Goal: Task Accomplishment & Management: Complete application form

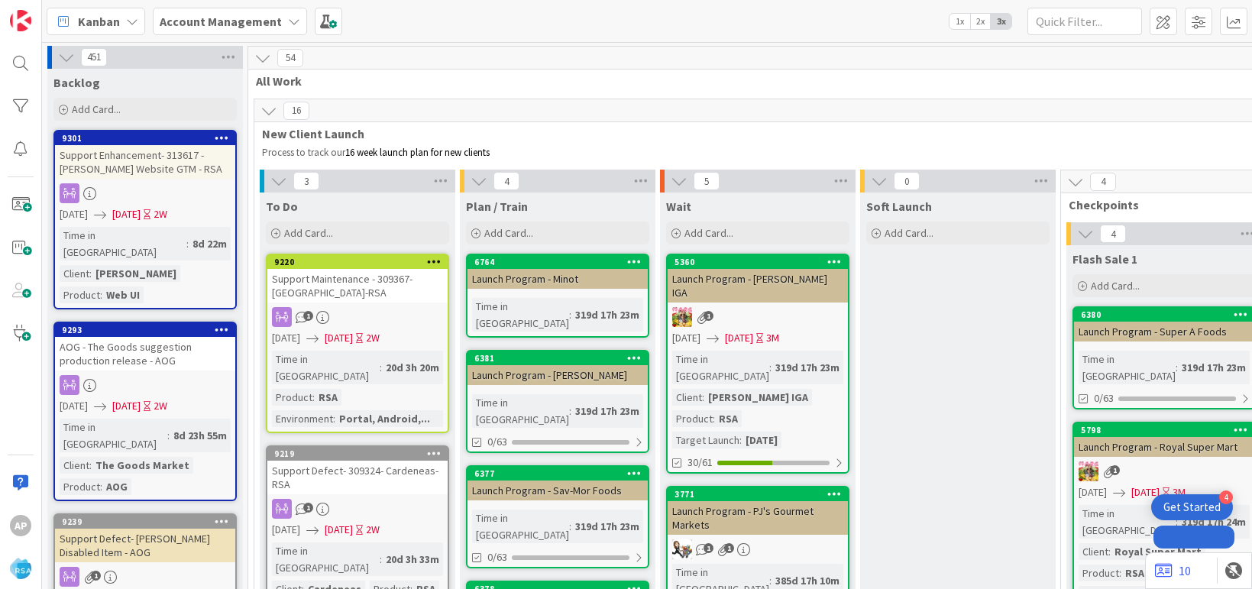
type textarea "x"
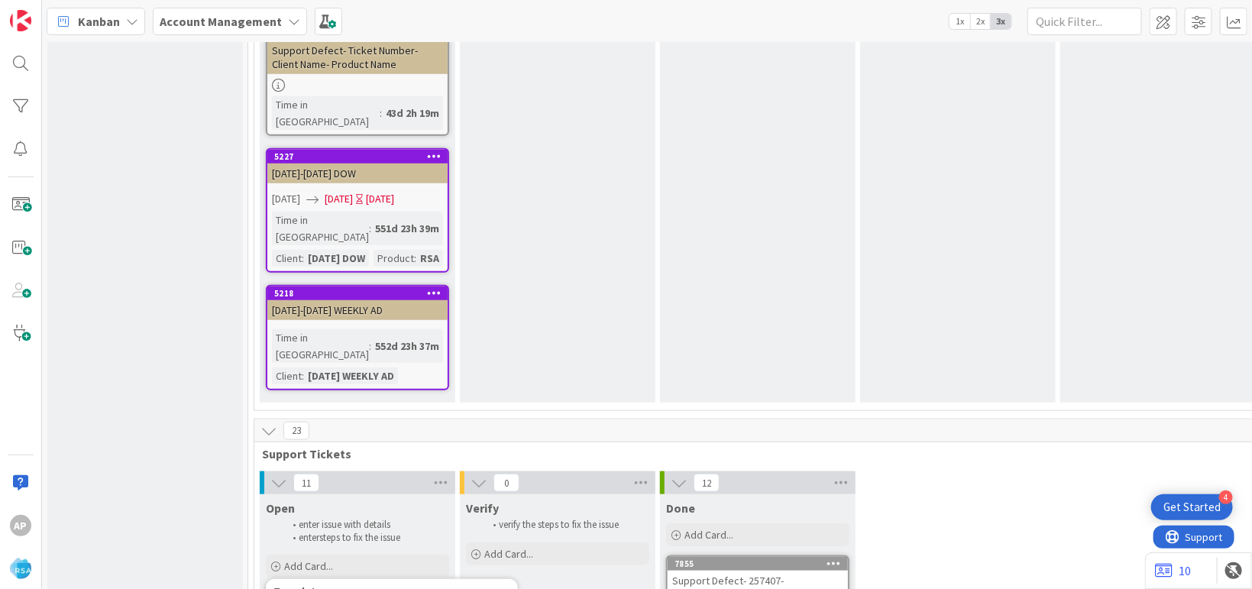
type textarea "Support Defect- Ticket Numbe- Client Name- Product Name"
type textarea "x"
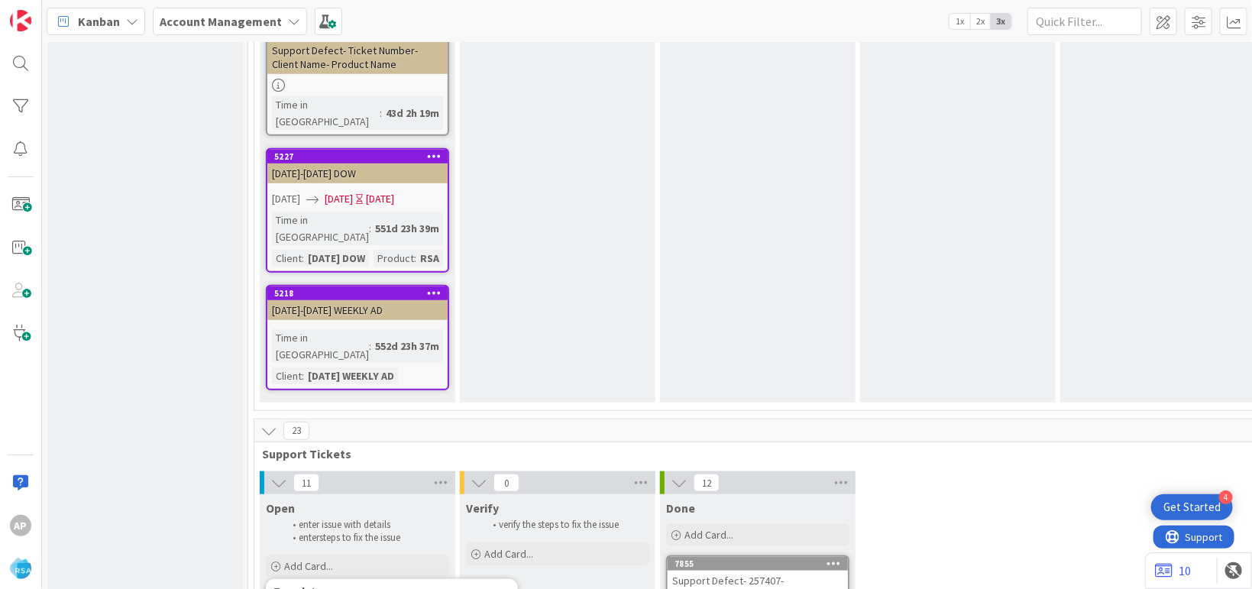
type textarea "Support Defect- Ticket Numb- Client Name- Product Name"
type textarea "x"
type textarea "Support Defect- Ticket Num- Client Name- Product Name"
type textarea "x"
type textarea "Support Defect- Ticket Nu- Client Name- Product Name"
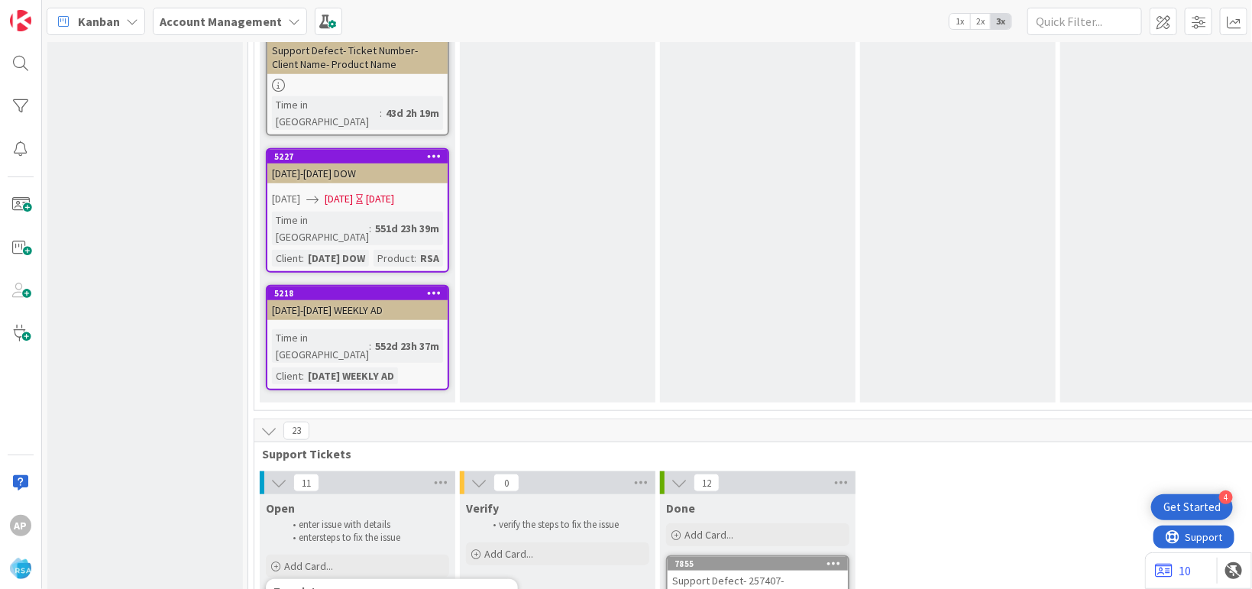
type textarea "x"
type textarea "Support Defect- Ticket N- Client Name- Product Name"
type textarea "x"
type textarea "Support Defect- Ticket- Client Name- Product Name"
type textarea "x"
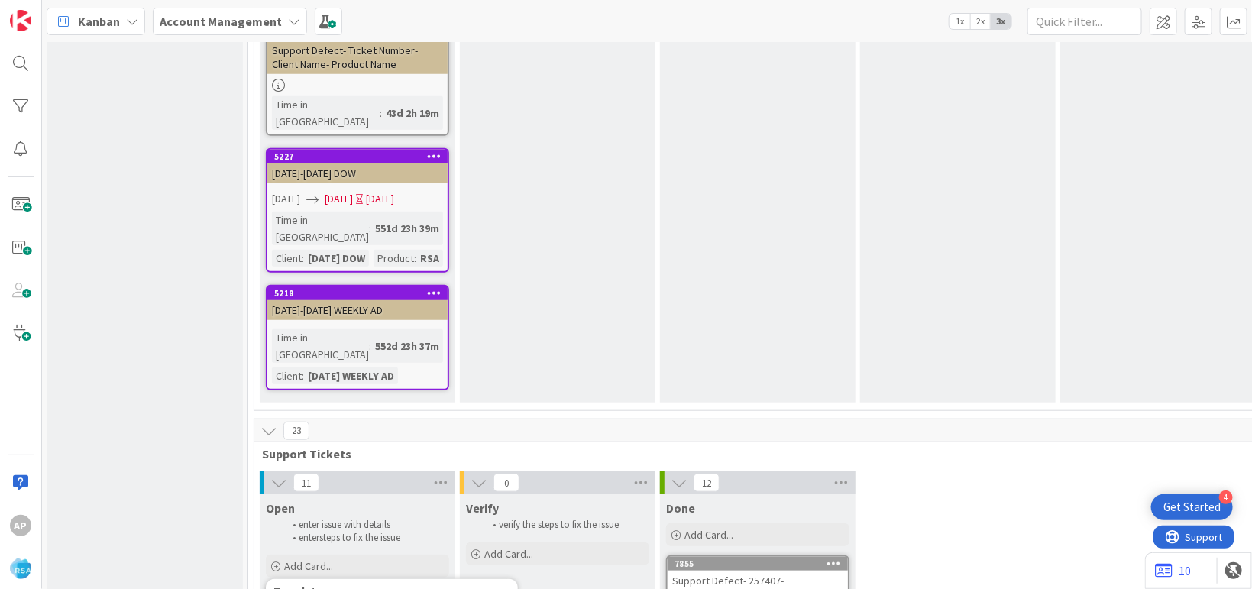
type textarea "Support Defect- Ticke- Client Name- Product Name"
type textarea "x"
type textarea "Support Defect- Tick- Client Name- Product Name"
type textarea "x"
type textarea "Support Defect- Tic- Client Name- Product Name"
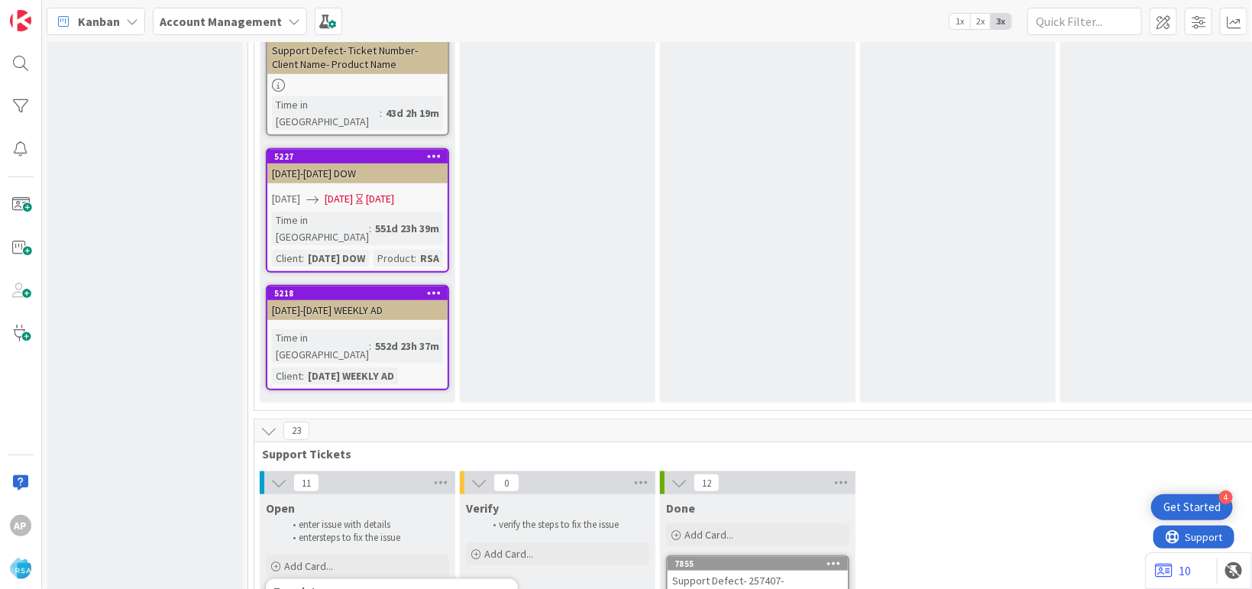
type textarea "x"
type textarea "Support Defect- Ti- Client Name- Product Name"
type textarea "x"
type textarea "Support Defect- T- Client Name- Product Name"
type textarea "x"
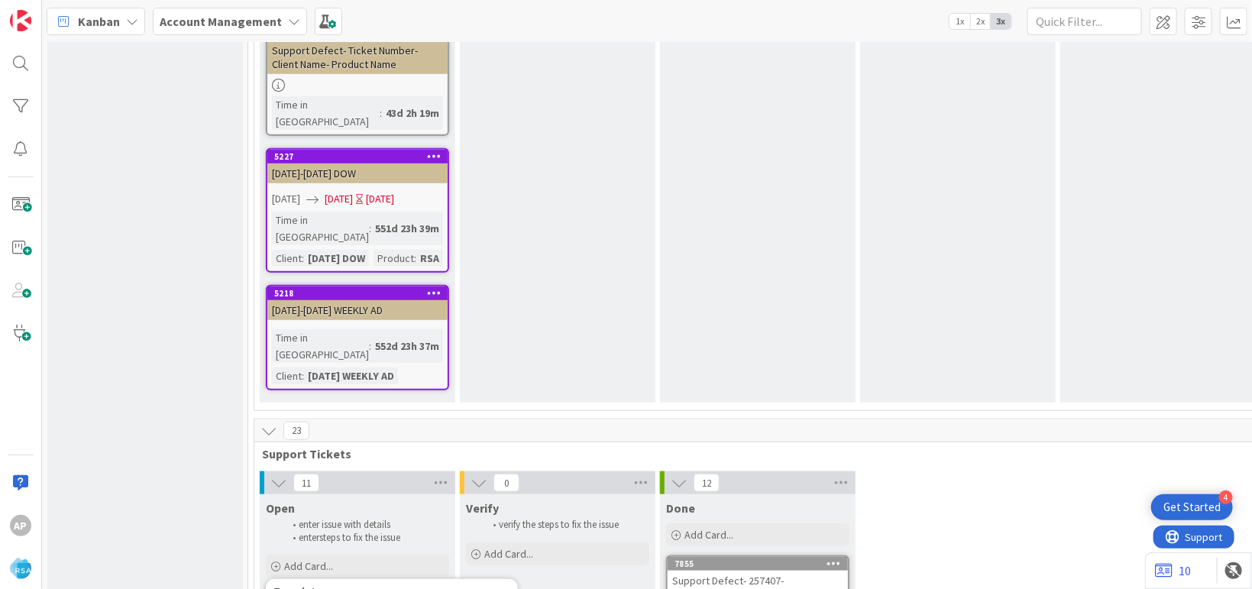
type textarea "Support Defect- - Client Name- Product Name"
type textarea "x"
type textarea "Support Defect-- Client Name- Product Name"
type textarea "x"
type textarea "Support Defect-3- Client Name- Product Name"
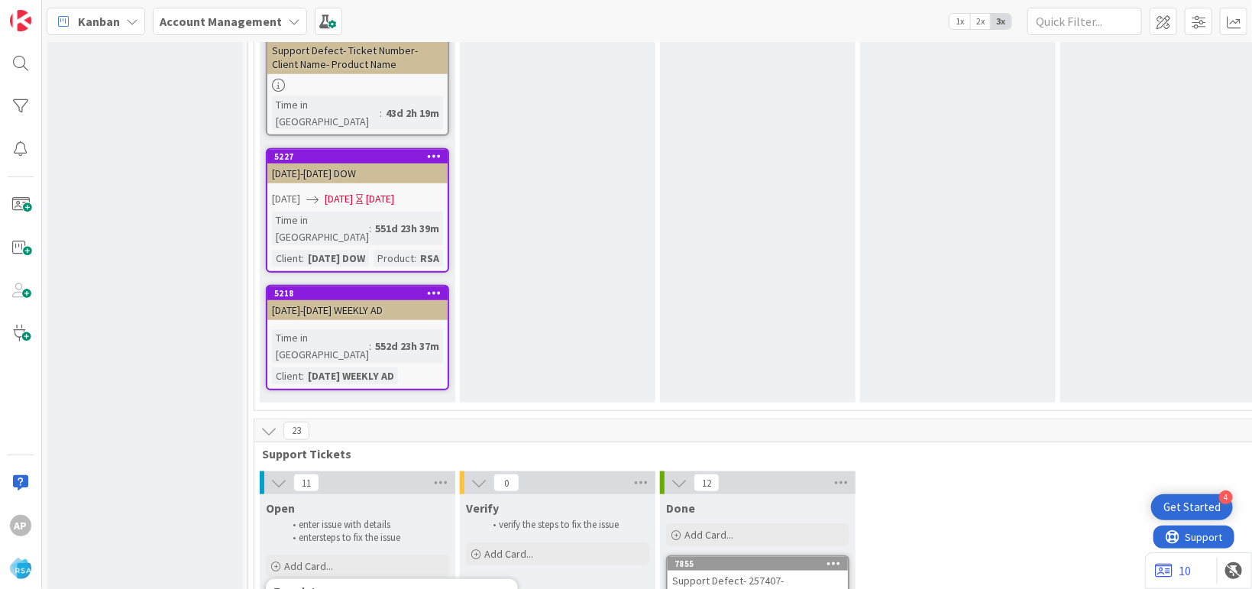
type textarea "x"
type textarea "Support Defect-31- Client Name- Product Name"
type textarea "x"
type textarea "Support Defect-316- Client Name- Product Name"
type textarea "x"
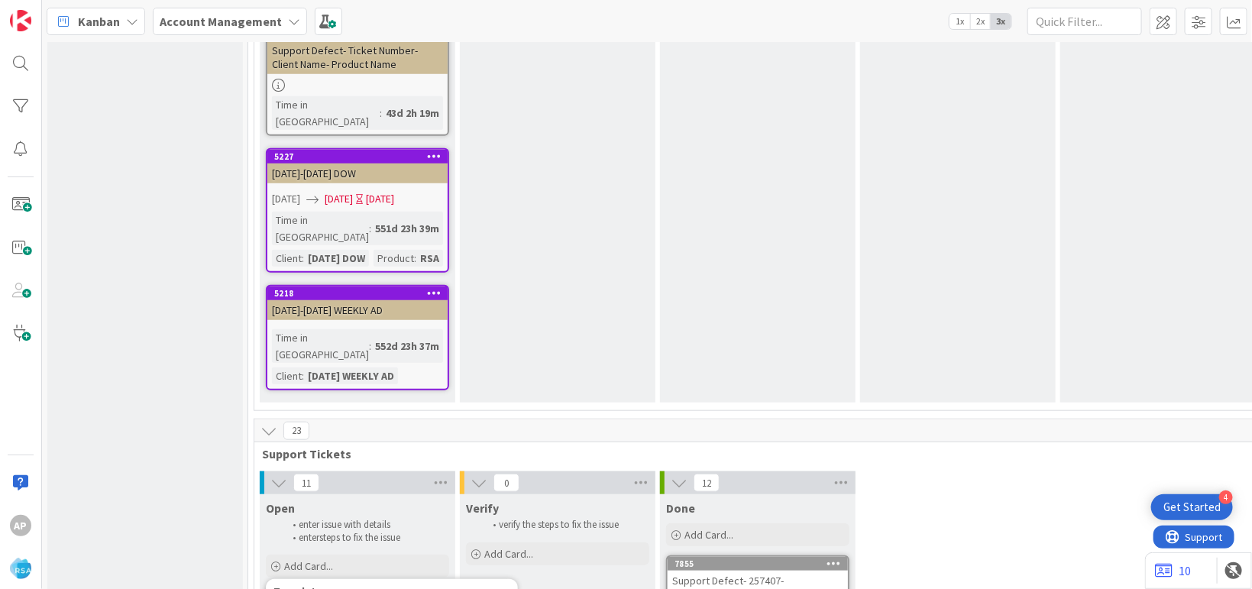
type textarea "Support Defect-3161- Client Name- Product Name"
type textarea "x"
type textarea "Support Defect-31619- Client Name- Product Name"
type textarea "x"
type textarea "Support Defect-316190- Client Name- Product Name"
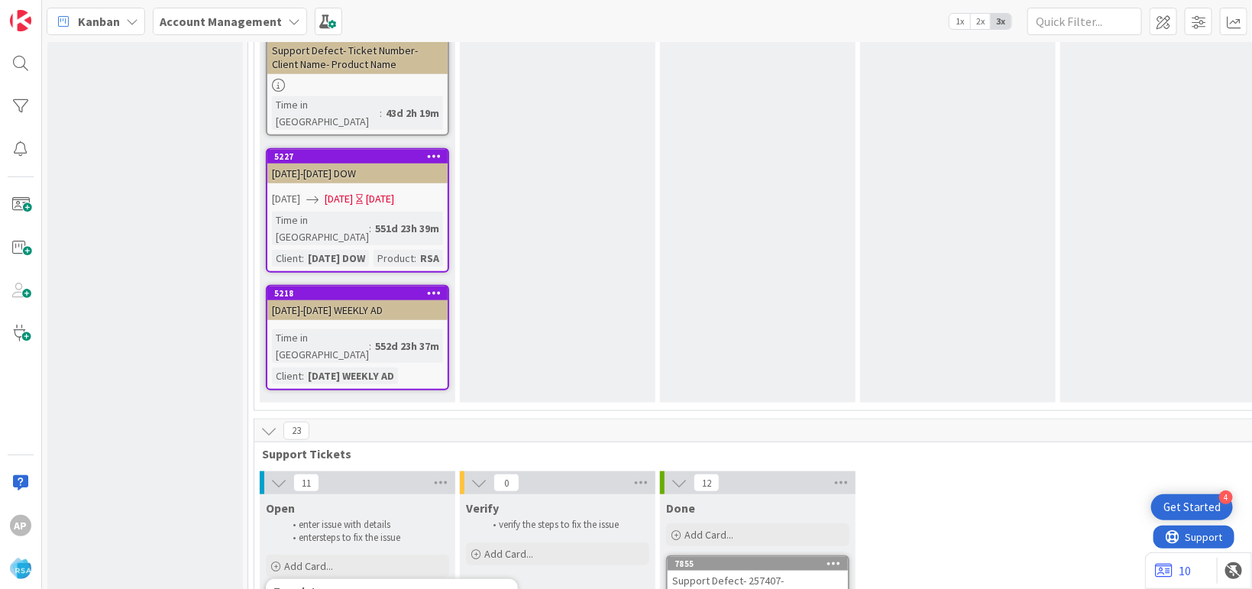
type textarea "x"
type textarea "Support Defect-316190- Client Nam- Product Name"
type textarea "x"
type textarea "Support Defect-316190- Client Na- Product Name"
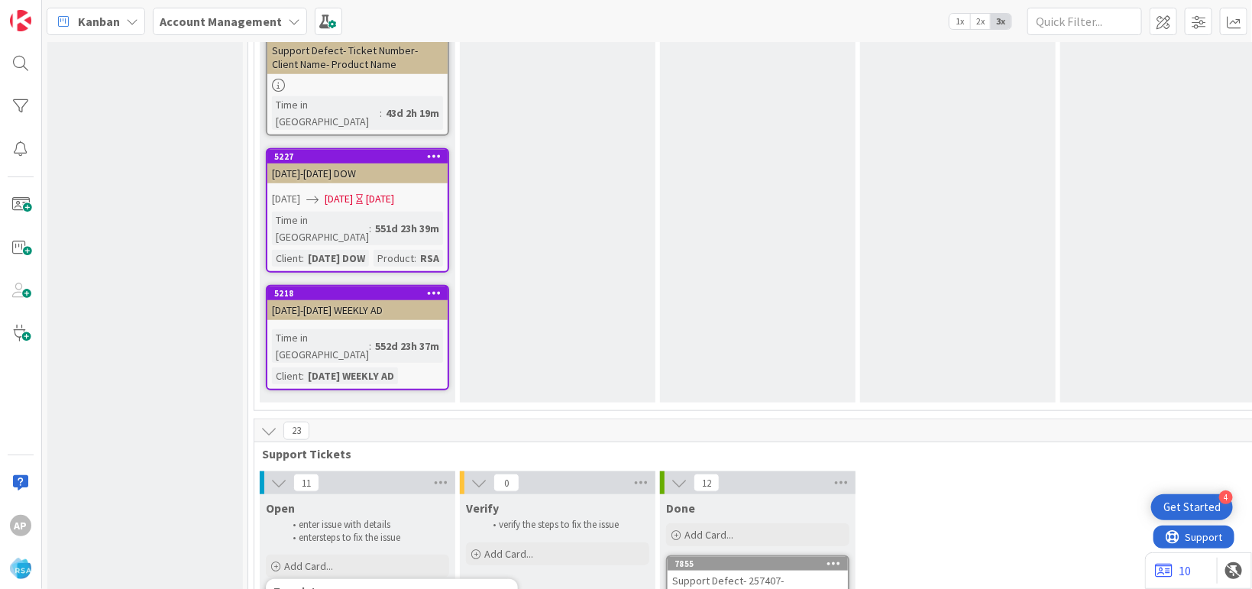
type textarea "x"
type textarea "Support Defect-316190- Client N- Product Name"
type textarea "x"
type textarea "Support Defect-316190- Client - Product Name"
type textarea "x"
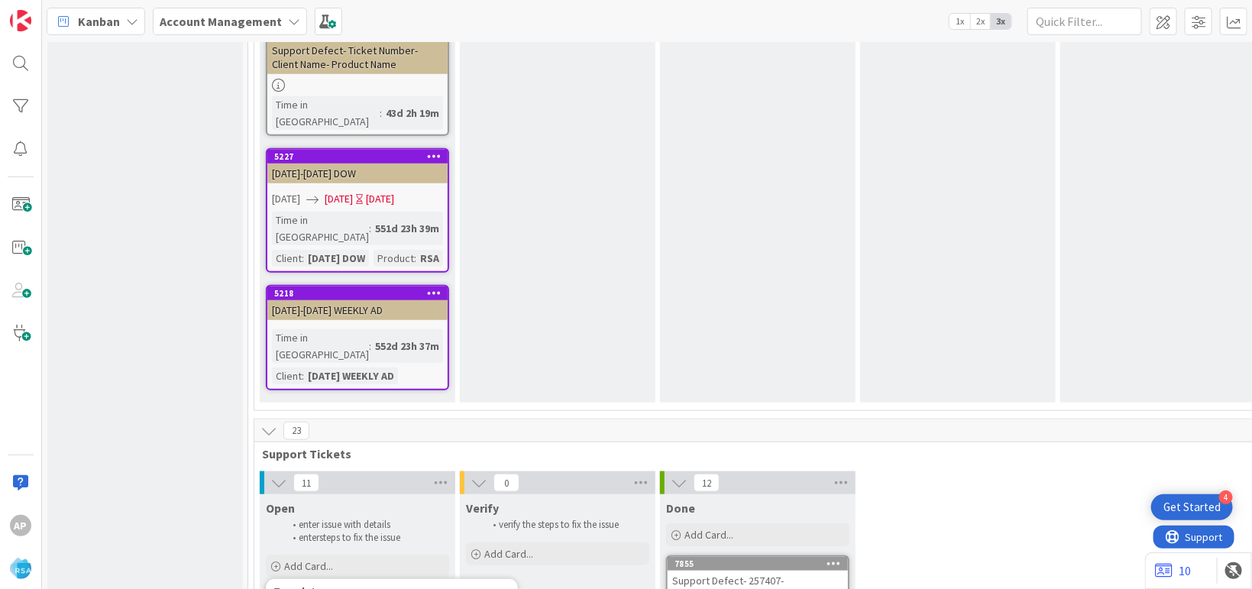
type textarea "Support Defect-316190- Client- Product Name"
type textarea "x"
type textarea "Support Defect-316190- Clien- Product Name"
type textarea "x"
type textarea "Support Defect-316190- Clie- Product Name"
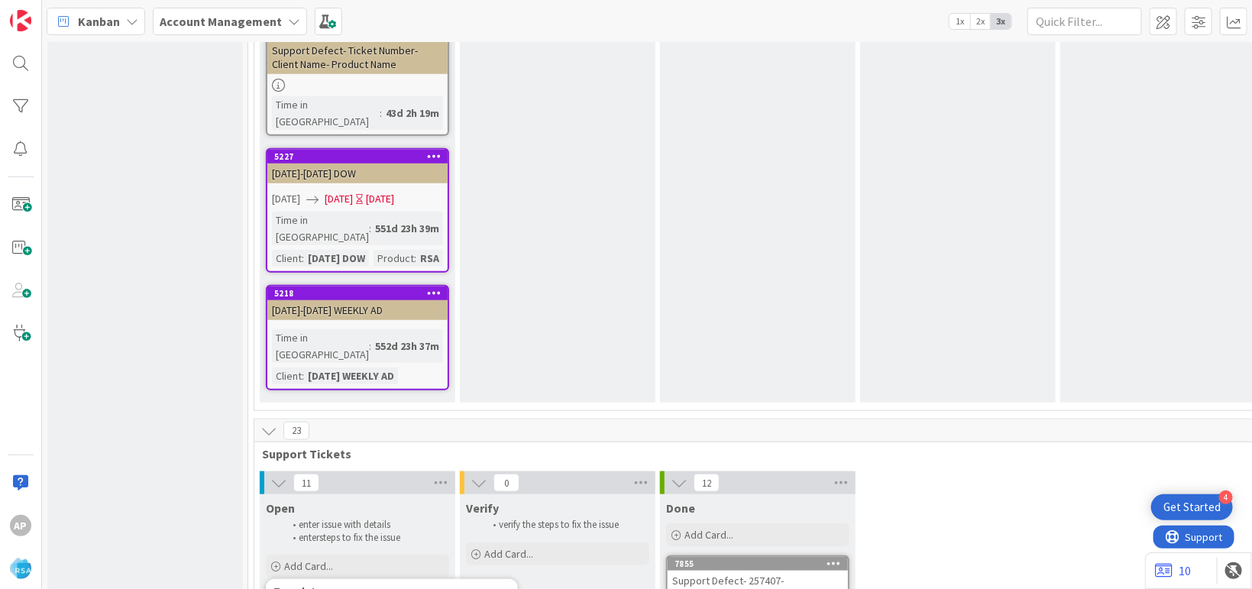
type textarea "x"
type textarea "Support Defect-316190- Cli- Product Name"
type textarea "x"
type textarea "Support Defect-316190- Cl- Product Name"
type textarea "x"
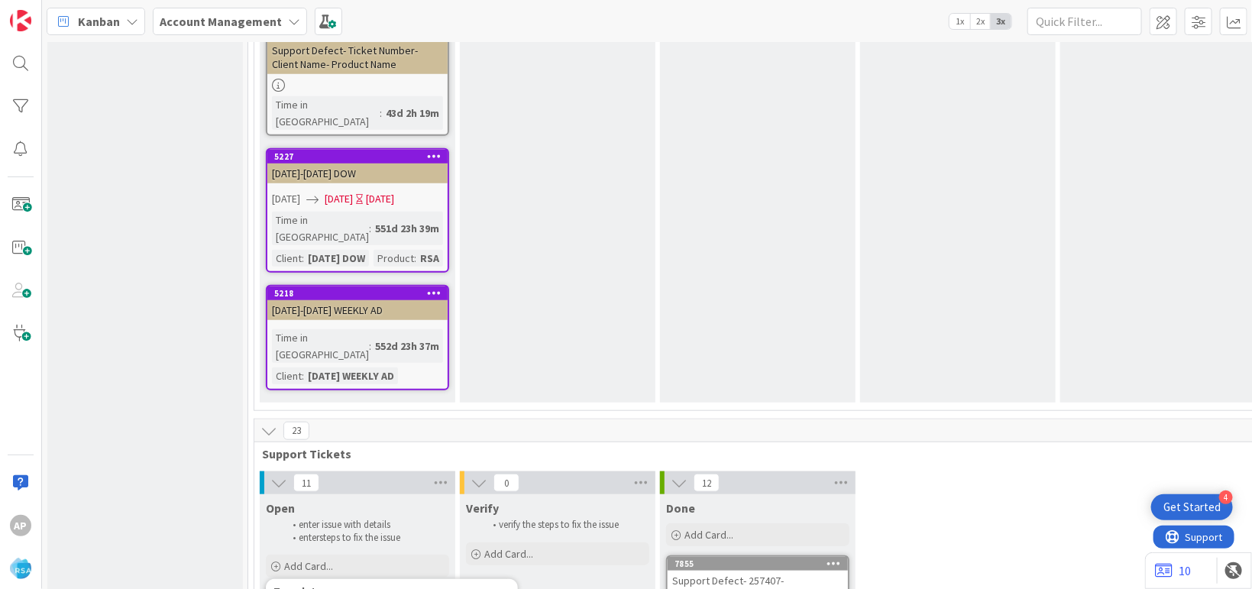
type textarea "Support Defect-316190-Superi- Product Name"
type textarea "x"
type textarea "Support Defect-316190-Superior gro- Product Name"
type textarea "x"
type textarea "Support Defect-316190-Superior groc- Product Name"
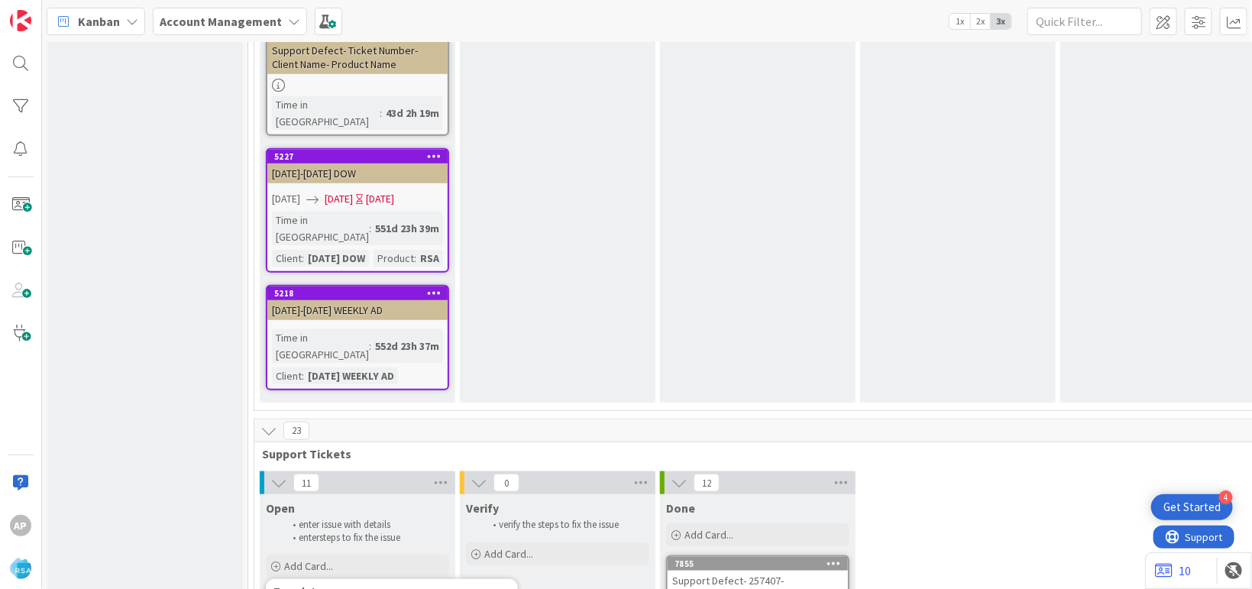
type textarea "x"
type textarea "Support Defect-316190-Superior [PERSON_NAME]- Product Name"
type textarea "x"
type textarea "Support Defect-316190-Superior grocer- Product Name"
type textarea "x"
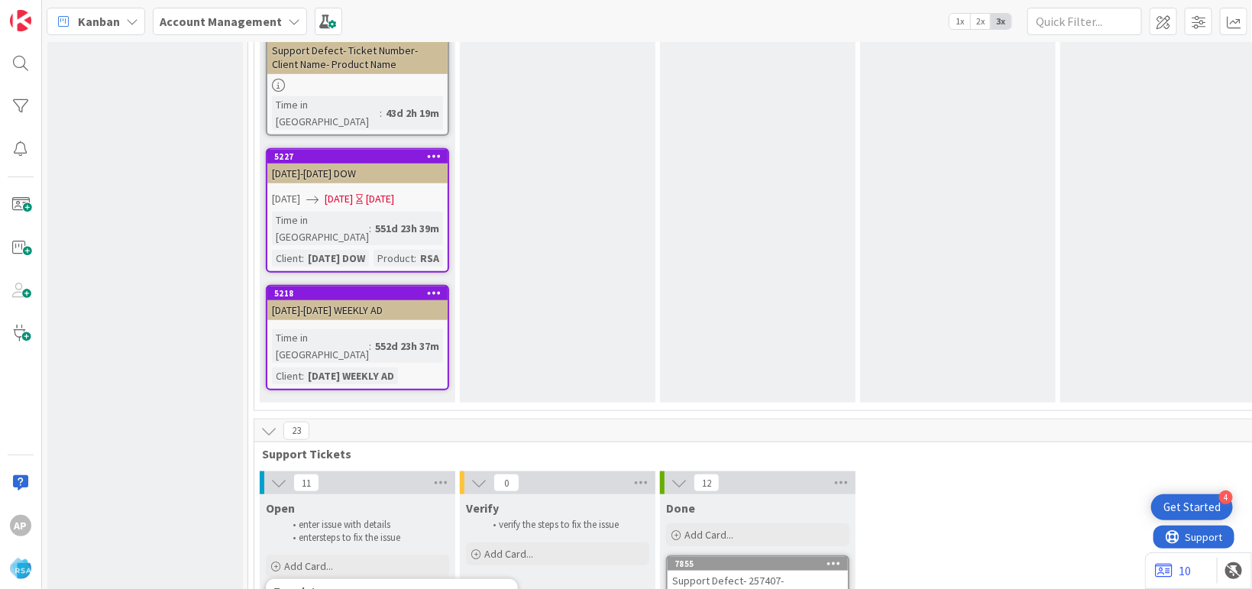
type textarea "Support Defect-316190-Superior grocery- Product Name"
type textarea "x"
type textarea "Support Defect-316190-Superior grocery- Product Nam"
type textarea "x"
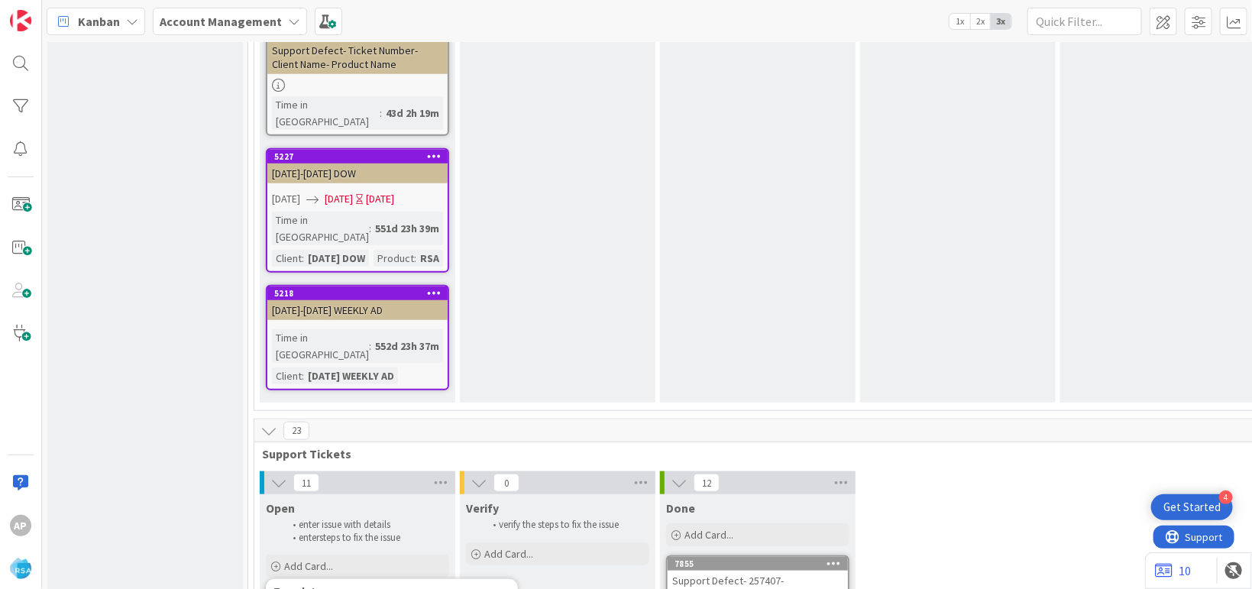
type textarea "Support Defect-316190-Superior grocery- Product Na"
type textarea "x"
type textarea "Support Defect-316190-Superior grocery- Product N"
type textarea "x"
type textarea "Support Defect-316190-Superior grocery- Product"
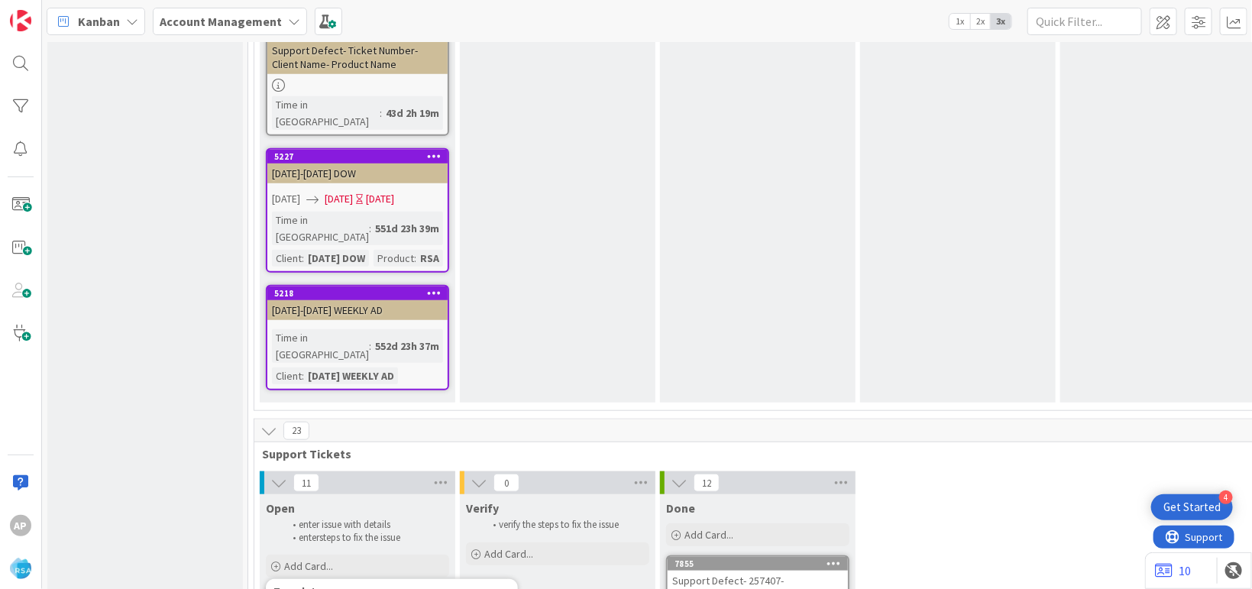
type textarea "x"
type textarea "Support Defect-316190-Superior grocery- Product"
type textarea "x"
type textarea "Support Defect-316190-Superior grocery- Produc"
type textarea "x"
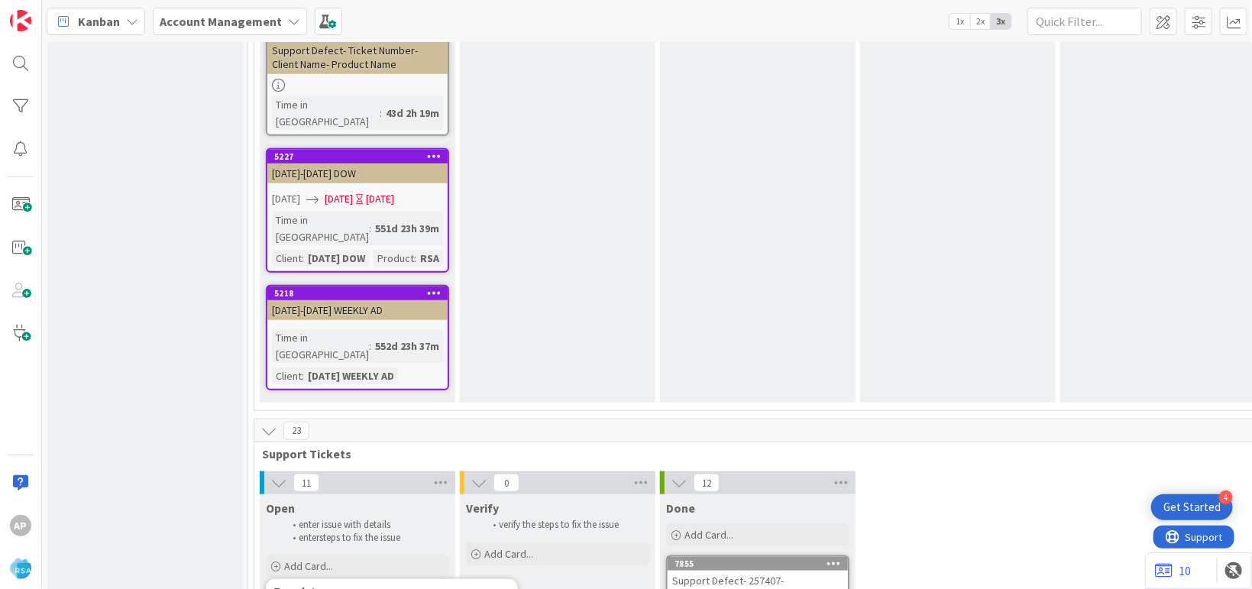
type textarea "Support Defect-316190-Superior grocery- Produ"
type textarea "x"
type textarea "Support Defect-316190-Superior grocery- Prod"
type textarea "x"
type textarea "Support Defect-316190-Superior grocery- Pro"
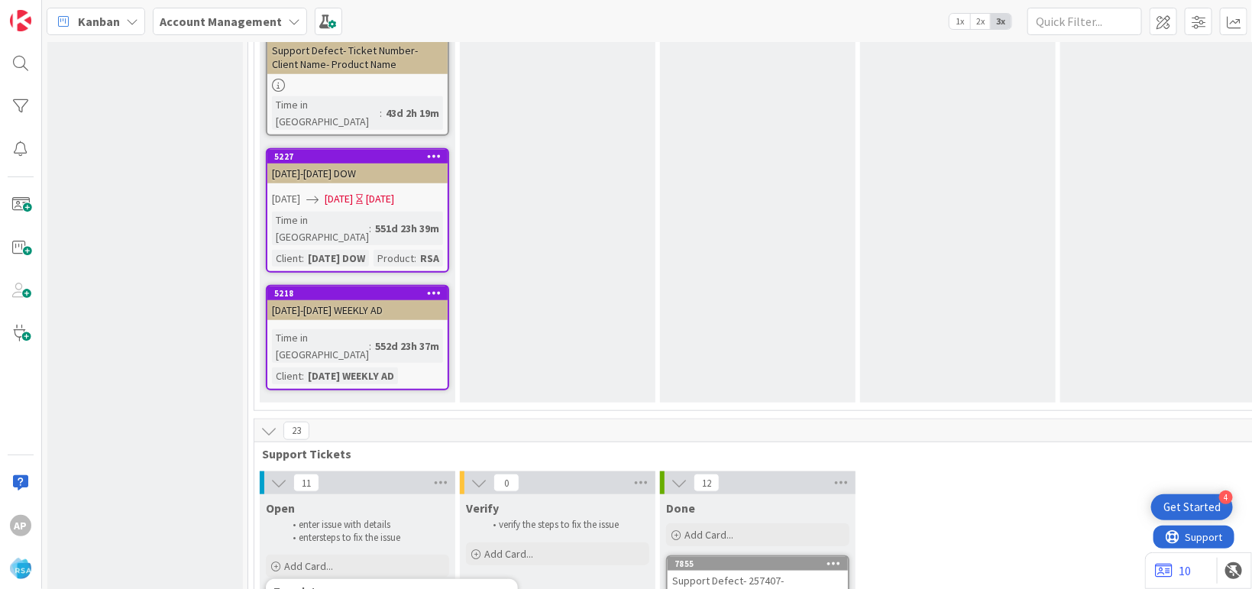
type textarea "x"
type textarea "Support Defect-316190-Superior grocery- P"
type textarea "x"
type textarea "Support Defect-316190-Superior grocery-"
type textarea "x"
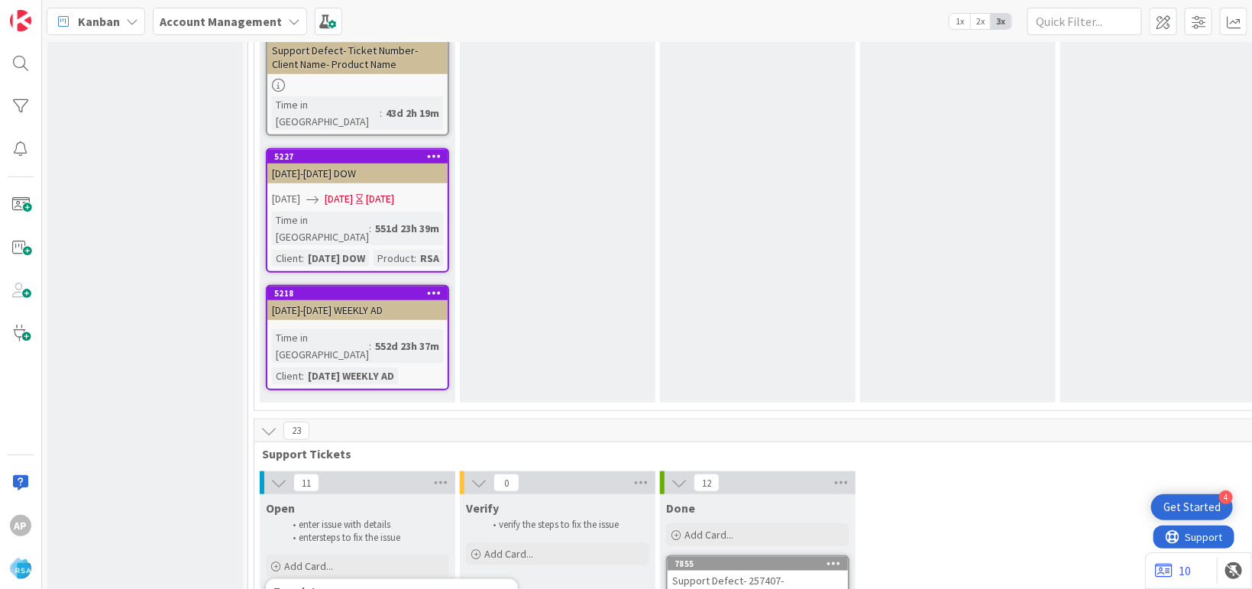
type textarea "Support Defect-316190-Superior grocery- R"
type textarea "x"
type textarea "Support Defect-316190-Superior grocery- RS"
type textarea "x"
type textarea "Support Defect-316190-Superior grocery- RSA"
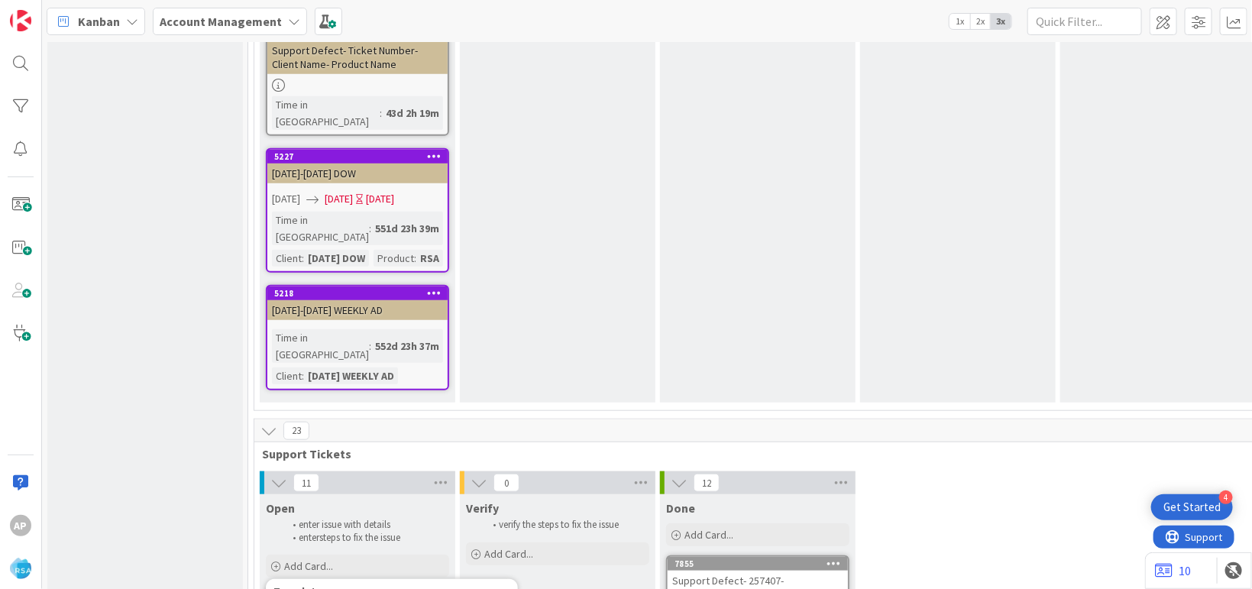
type textarea "x"
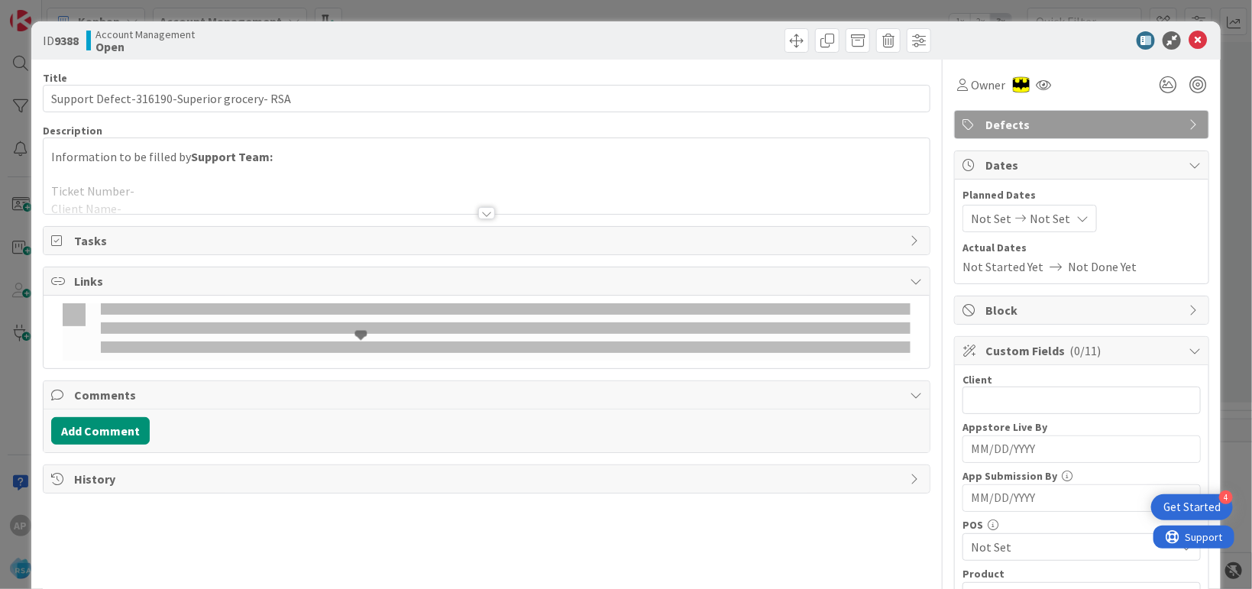
click at [363, 291] on div "Links" at bounding box center [487, 281] width 886 height 28
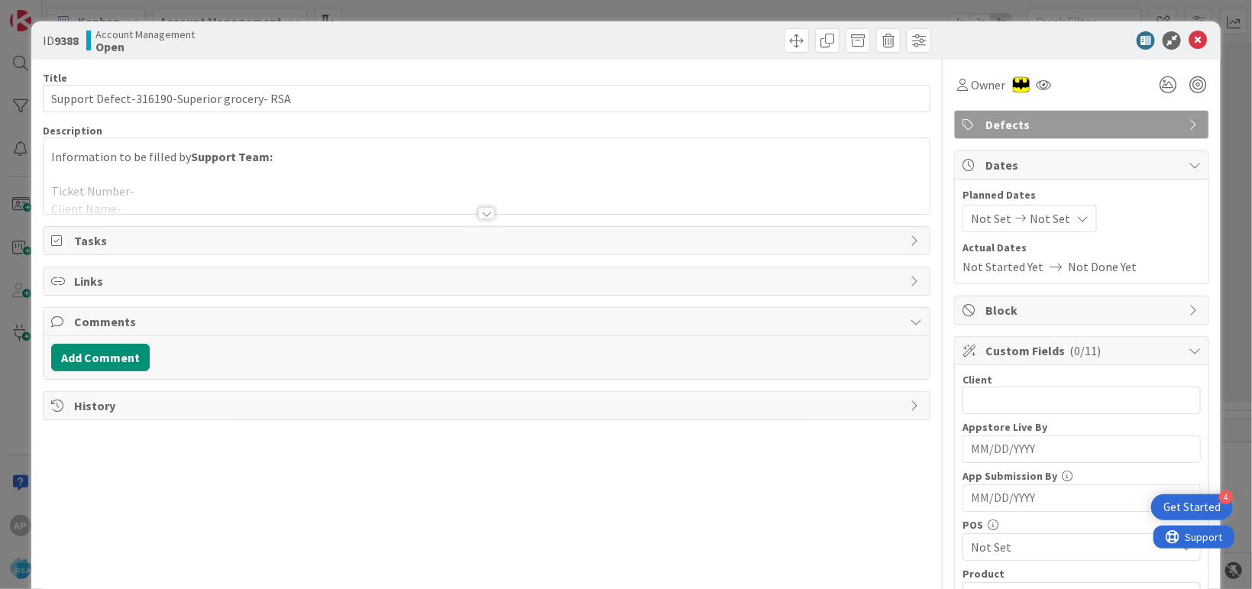
click at [234, 194] on div at bounding box center [487, 194] width 886 height 39
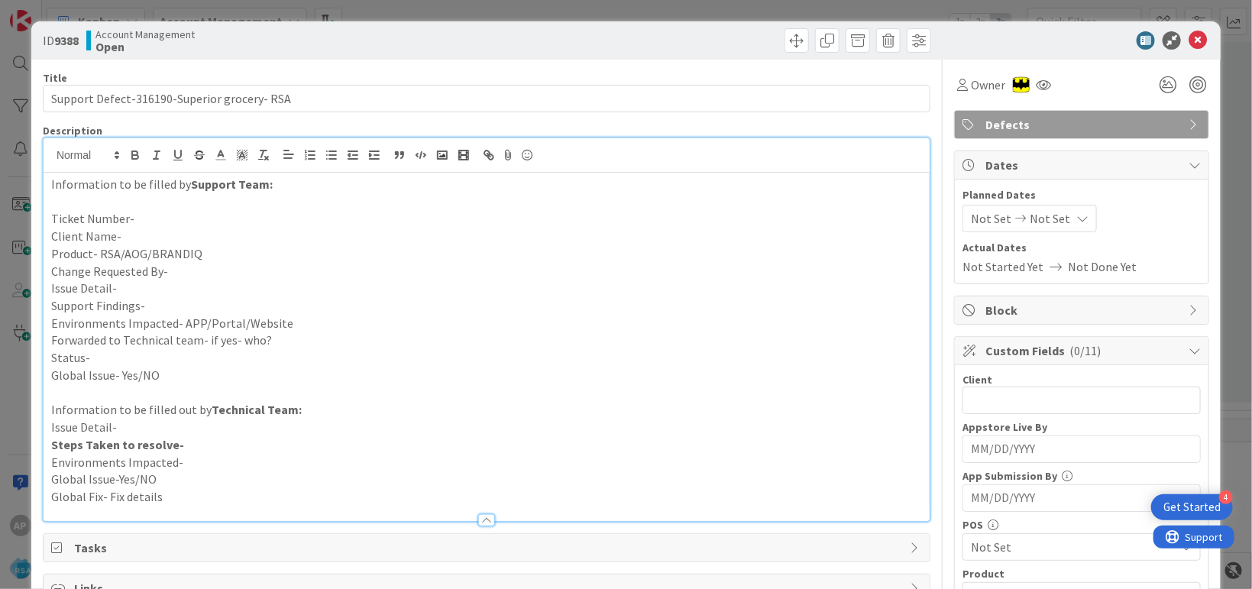
click at [170, 302] on p "Support Findings-" at bounding box center [486, 306] width 871 height 18
click at [147, 283] on p "Issue Detail-" at bounding box center [486, 289] width 871 height 18
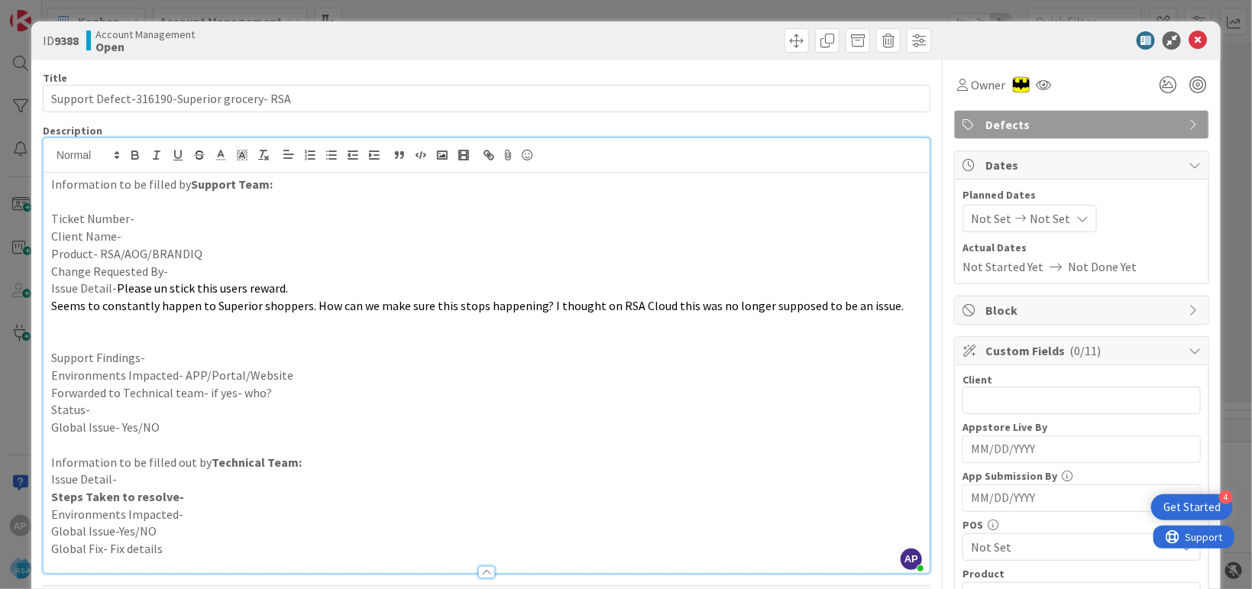
click at [150, 217] on p "Ticket Number-" at bounding box center [486, 219] width 871 height 18
click at [150, 218] on p "Ticket Number-" at bounding box center [486, 219] width 871 height 18
click at [146, 241] on p "Client Name-" at bounding box center [486, 237] width 871 height 18
click at [241, 248] on p "Product- RSA/AOG/BRANDIQ" at bounding box center [486, 254] width 871 height 18
click at [170, 270] on p "Change Requested By-" at bounding box center [486, 272] width 871 height 18
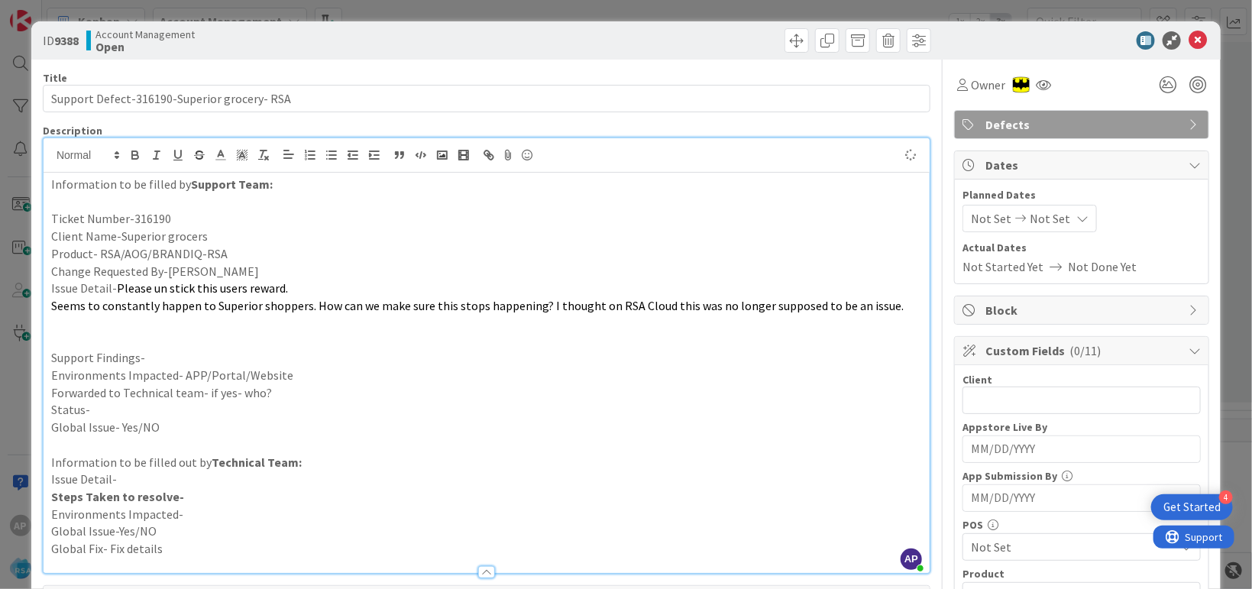
click at [145, 356] on p "Support Findings-" at bounding box center [486, 358] width 871 height 18
click at [307, 373] on p "Environments Impacted- APP/Portal/Website" at bounding box center [486, 376] width 871 height 18
click at [282, 393] on p "Forwarded to Technical team- if yes- who?" at bounding box center [486, 393] width 871 height 18
click at [107, 411] on p "Status-" at bounding box center [486, 410] width 871 height 18
click at [971, 219] on span "Not Set" at bounding box center [991, 218] width 40 height 18
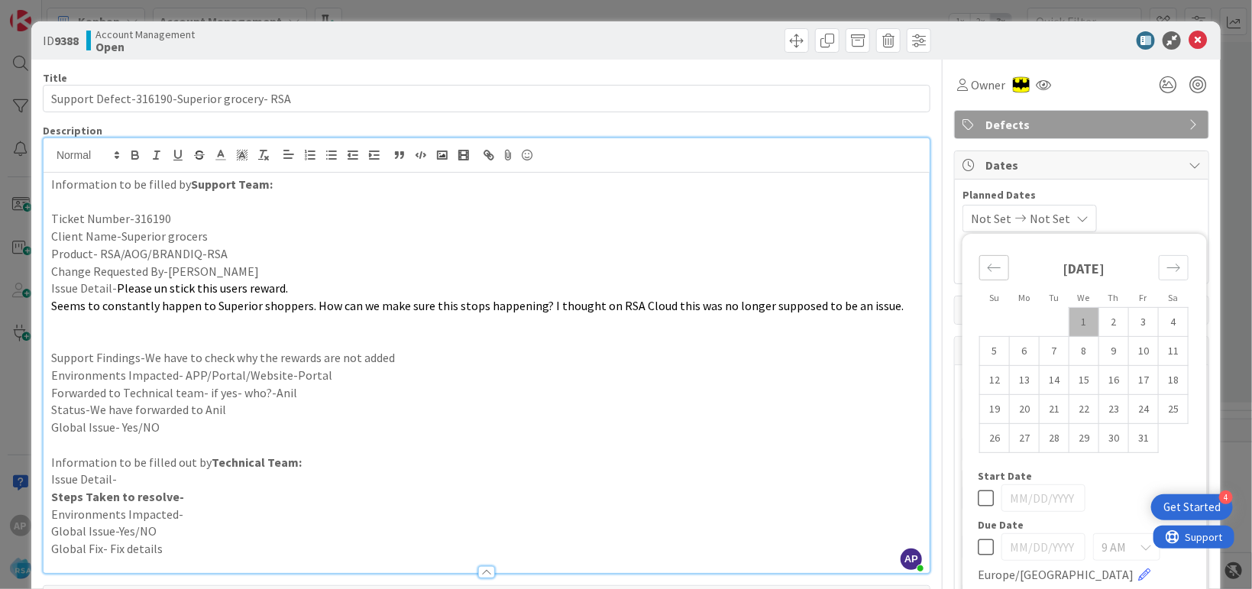
click at [987, 268] on icon "Move backward to switch to the previous month." at bounding box center [994, 267] width 15 height 15
click at [1011, 439] on td "29" at bounding box center [1025, 437] width 30 height 29
type input "[DATE]"
click at [1166, 269] on icon "Move forward to switch to the next month." at bounding box center [1173, 267] width 15 height 15
click at [1165, 257] on div "Move forward to switch to the next month." at bounding box center [1174, 267] width 30 height 25
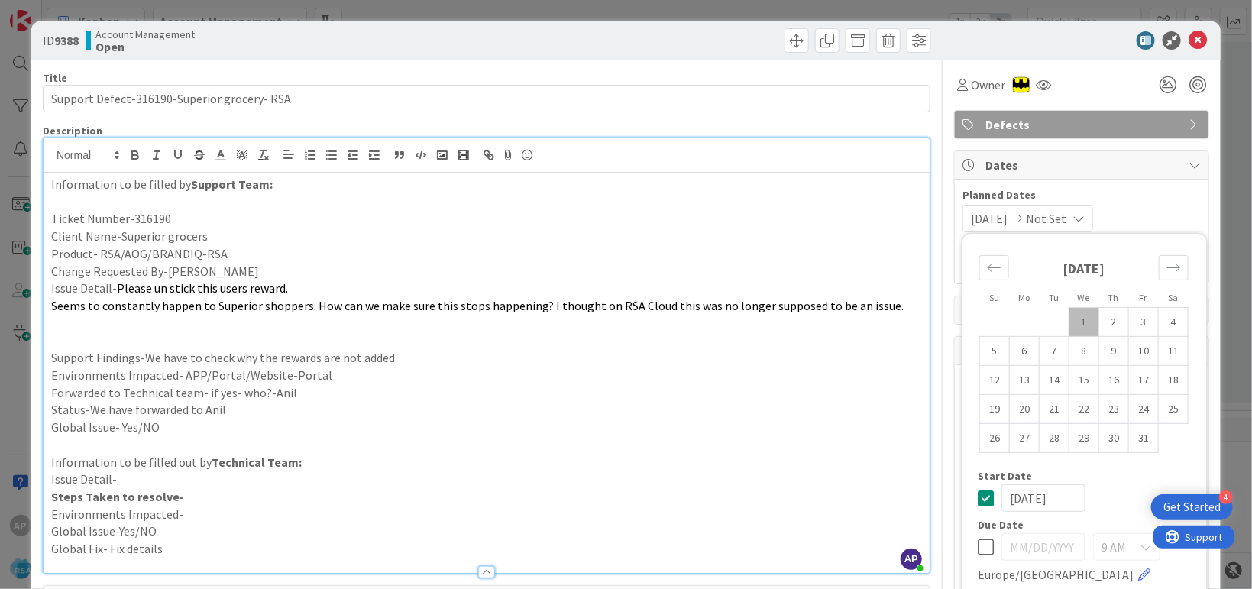
click at [1065, 218] on span "Not Set" at bounding box center [1046, 218] width 40 height 18
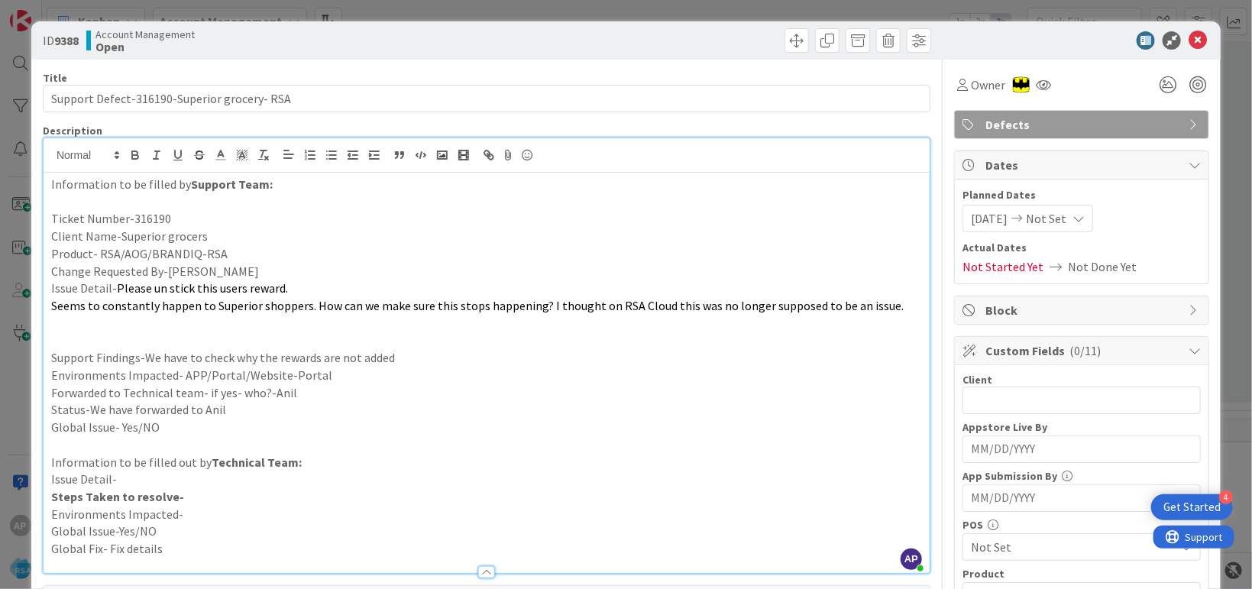
click at [1057, 224] on span "Not Set" at bounding box center [1046, 218] width 40 height 18
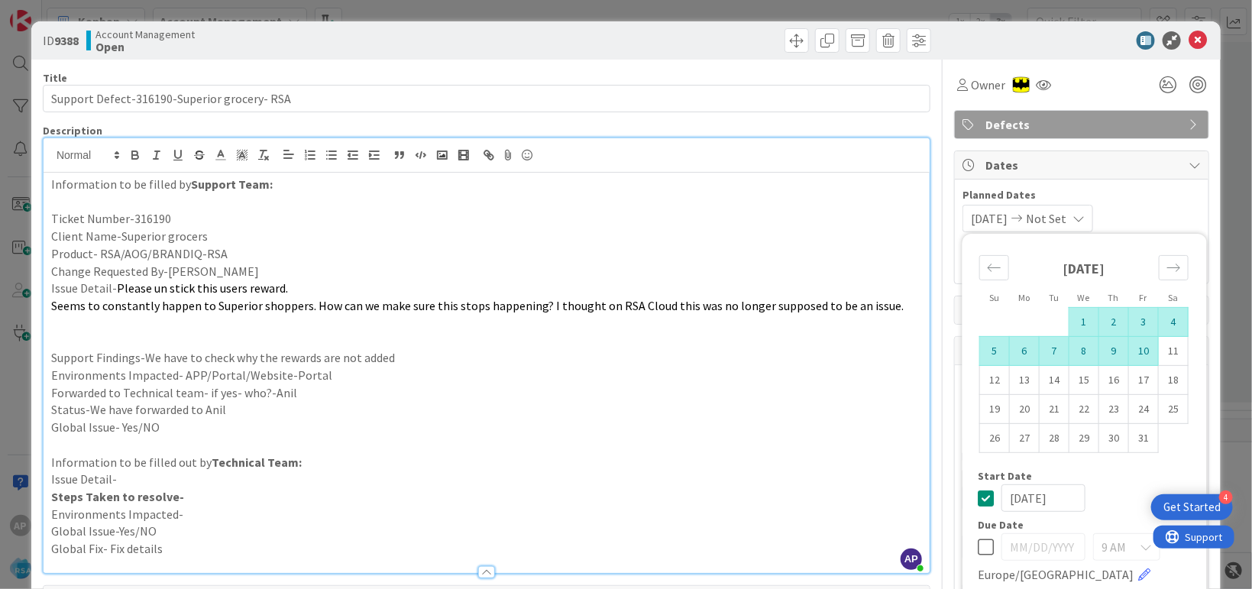
click at [1142, 347] on td "10" at bounding box center [1144, 350] width 30 height 29
type input "[DATE]"
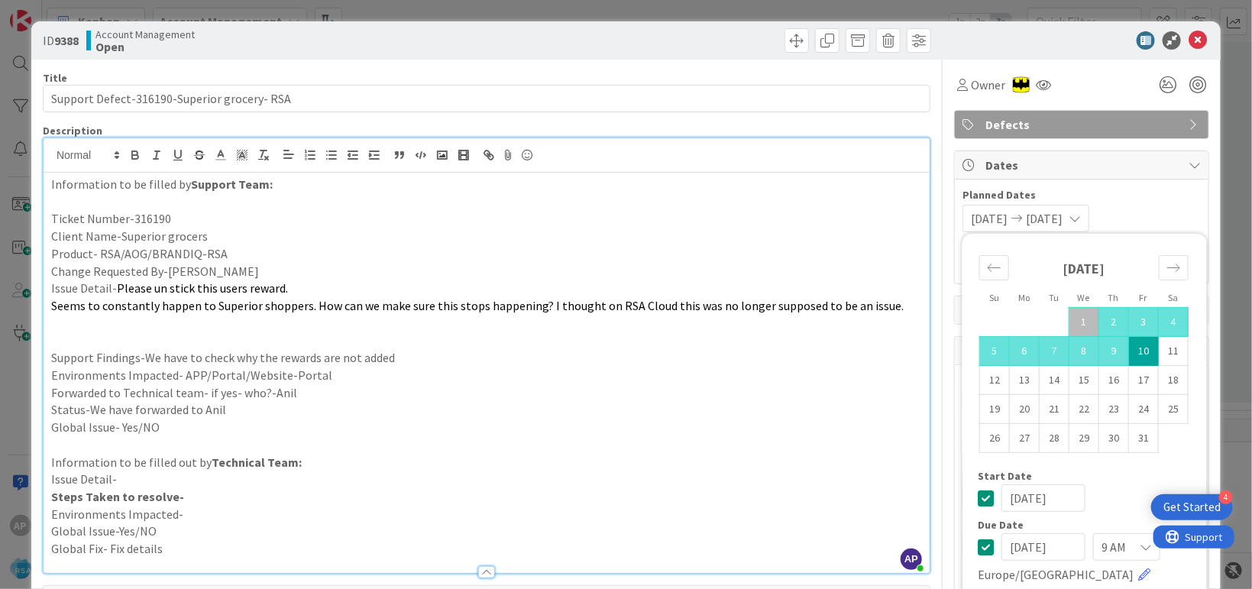
click at [881, 375] on p "Environments Impacted- APP/Portal/Website-Portal" at bounding box center [486, 376] width 871 height 18
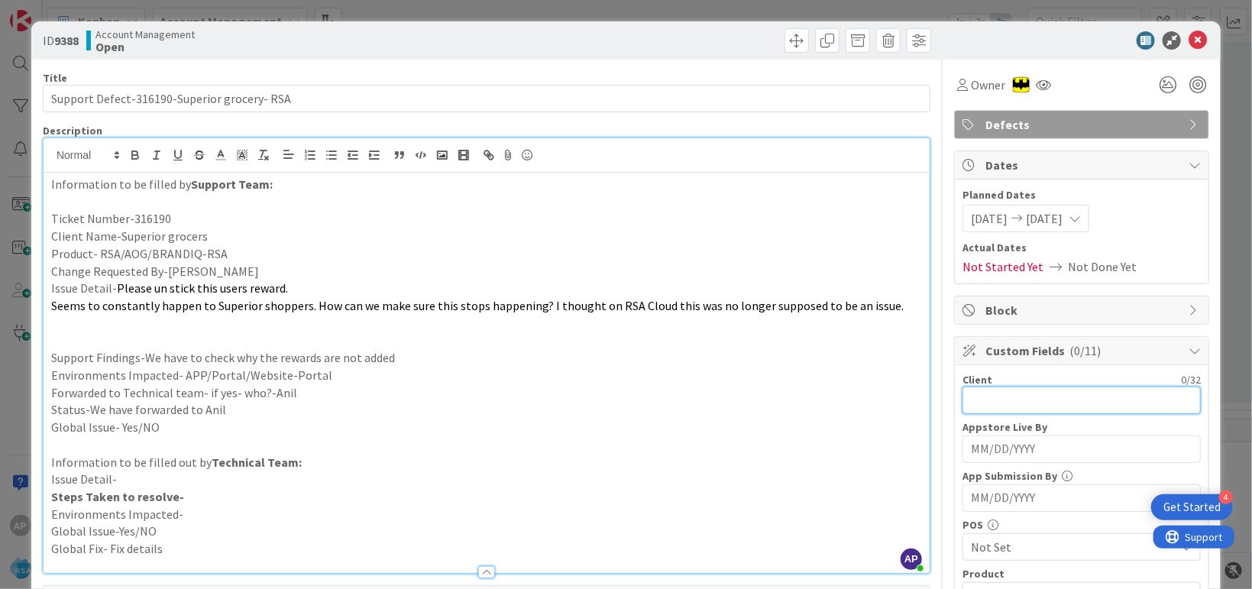
click at [984, 396] on input "text" at bounding box center [1081, 399] width 238 height 27
click at [1025, 519] on div "POS" at bounding box center [1081, 524] width 238 height 11
click at [998, 402] on input "text" at bounding box center [1081, 399] width 238 height 27
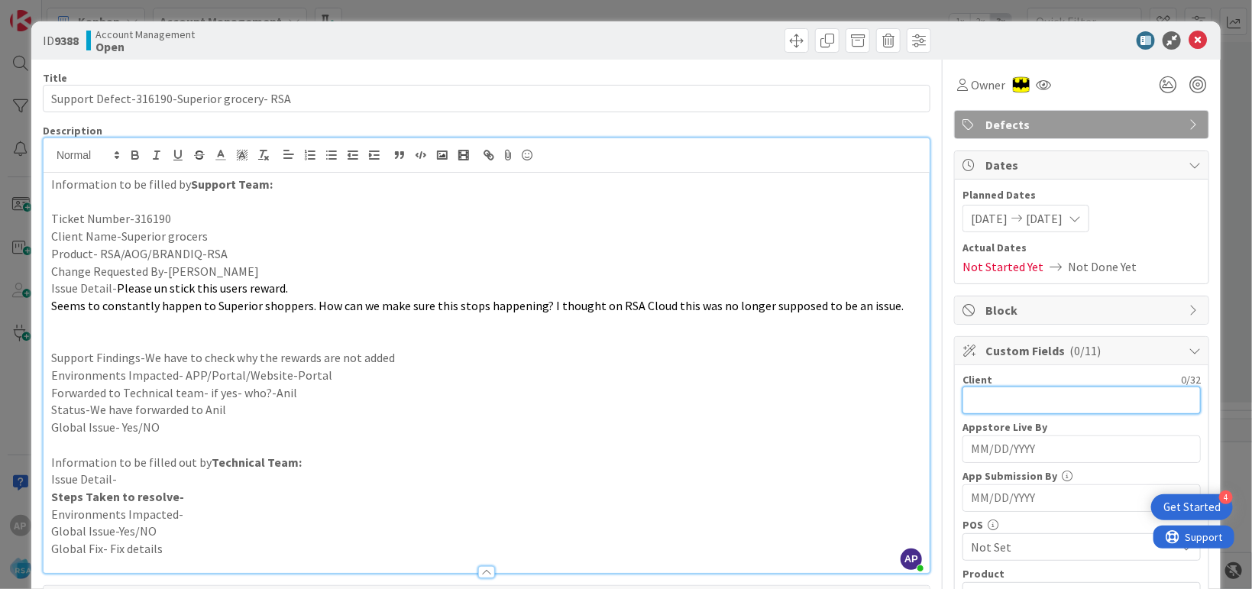
click at [998, 402] on input "text" at bounding box center [1081, 399] width 238 height 27
type input "R"
click at [1002, 393] on input "Superiorbrocery" at bounding box center [1081, 399] width 238 height 27
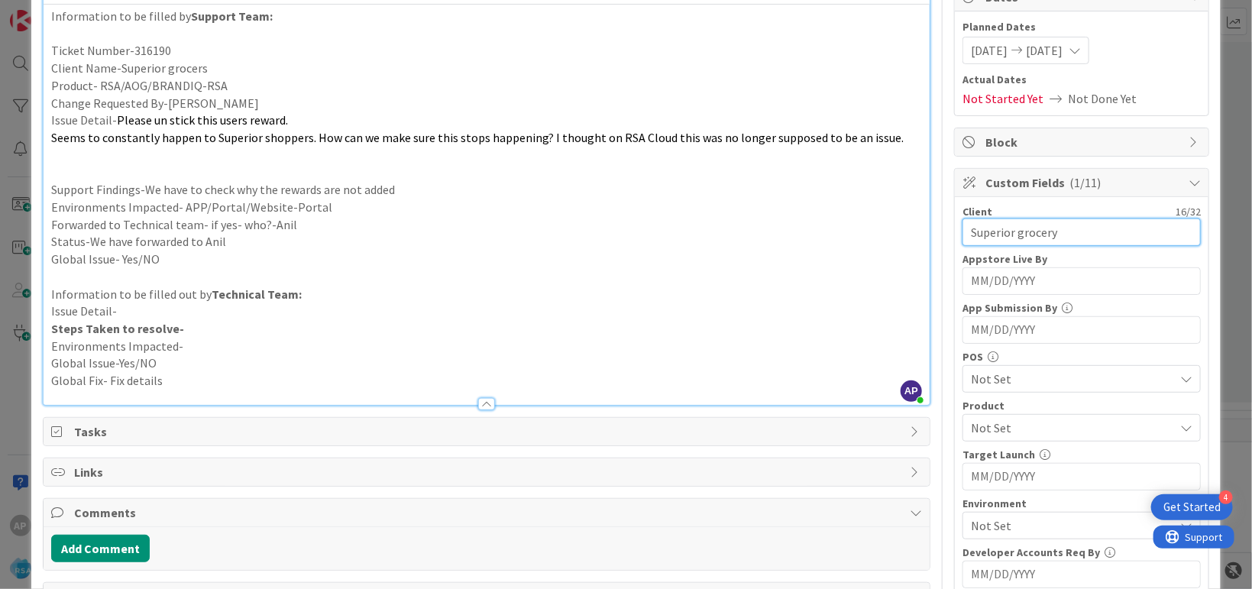
scroll to position [279, 0]
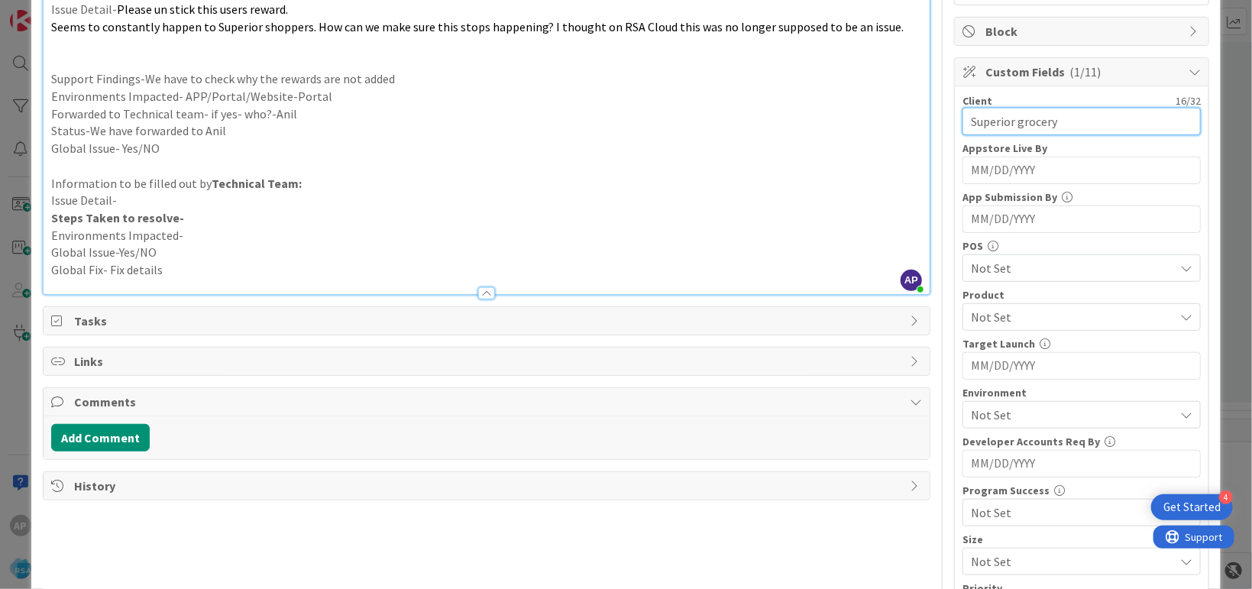
type input "Superior grocery"
click at [997, 309] on span "Not Set" at bounding box center [1072, 317] width 203 height 18
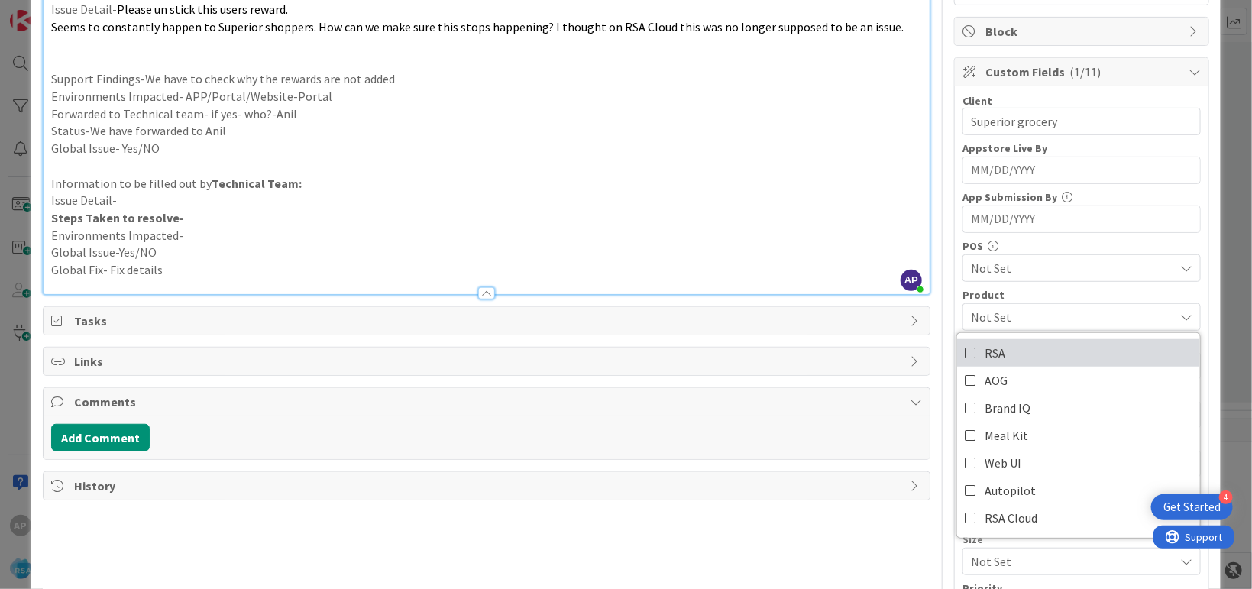
click at [991, 347] on span "RSA" at bounding box center [994, 352] width 21 height 23
click at [814, 202] on p "Issue Detail-" at bounding box center [486, 201] width 871 height 18
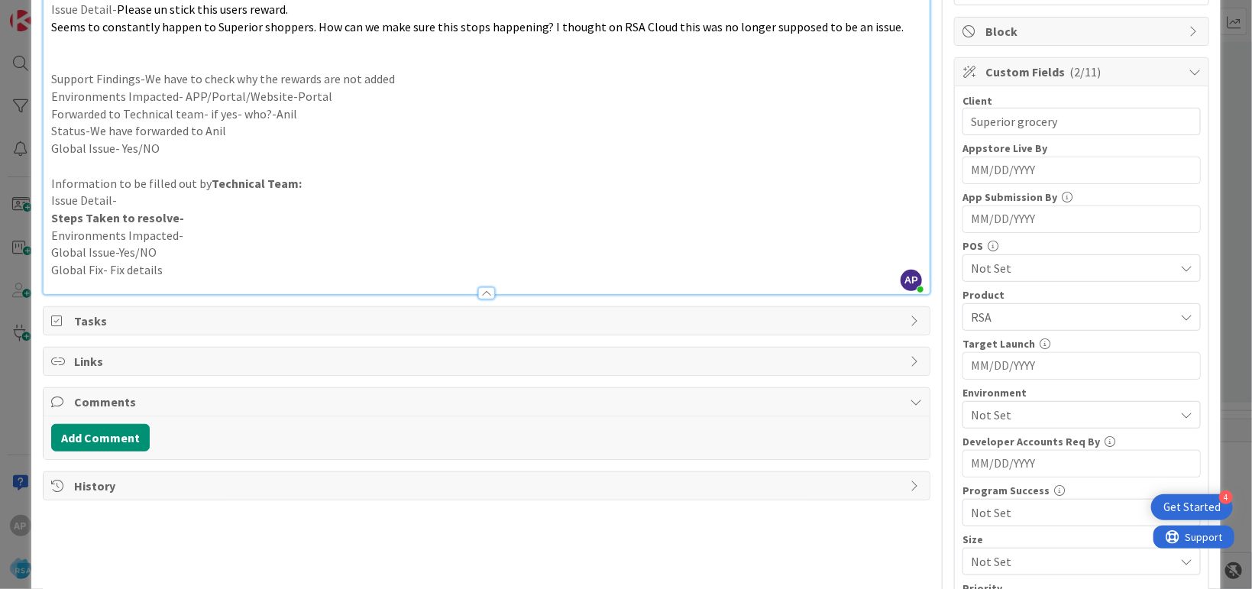
click at [1009, 415] on span "Not Set" at bounding box center [1072, 415] width 203 height 18
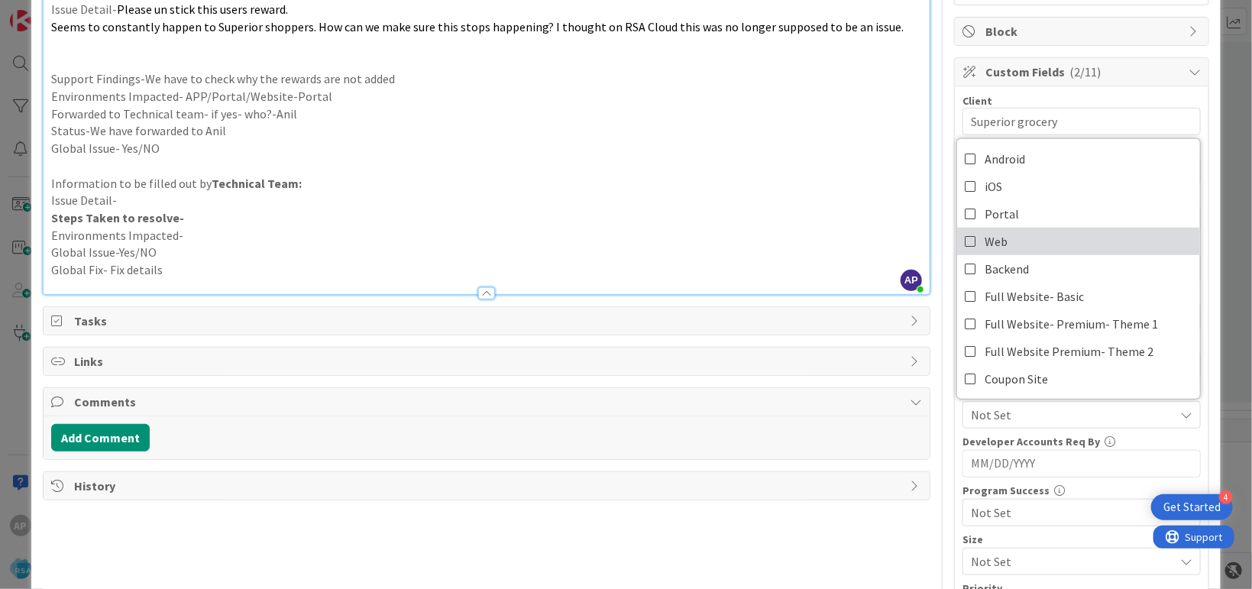
click at [1042, 229] on link "Web" at bounding box center [1078, 241] width 243 height 27
click at [991, 231] on span "Web" at bounding box center [995, 241] width 23 height 23
click at [749, 199] on p "Issue Detail-" at bounding box center [486, 201] width 871 height 18
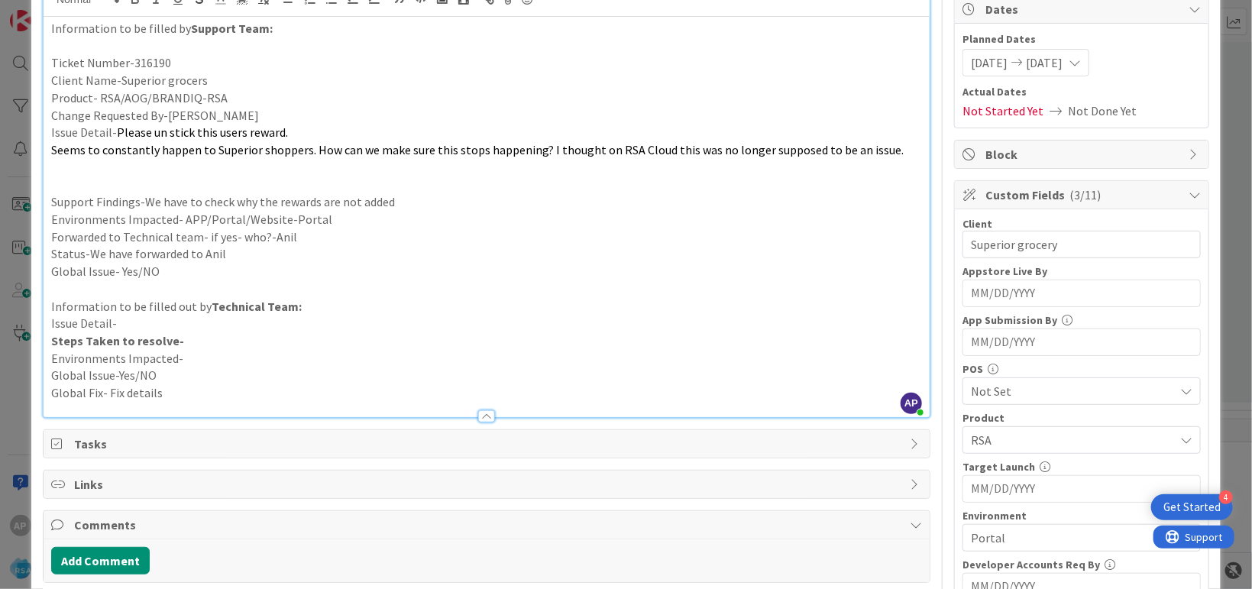
scroll to position [0, 0]
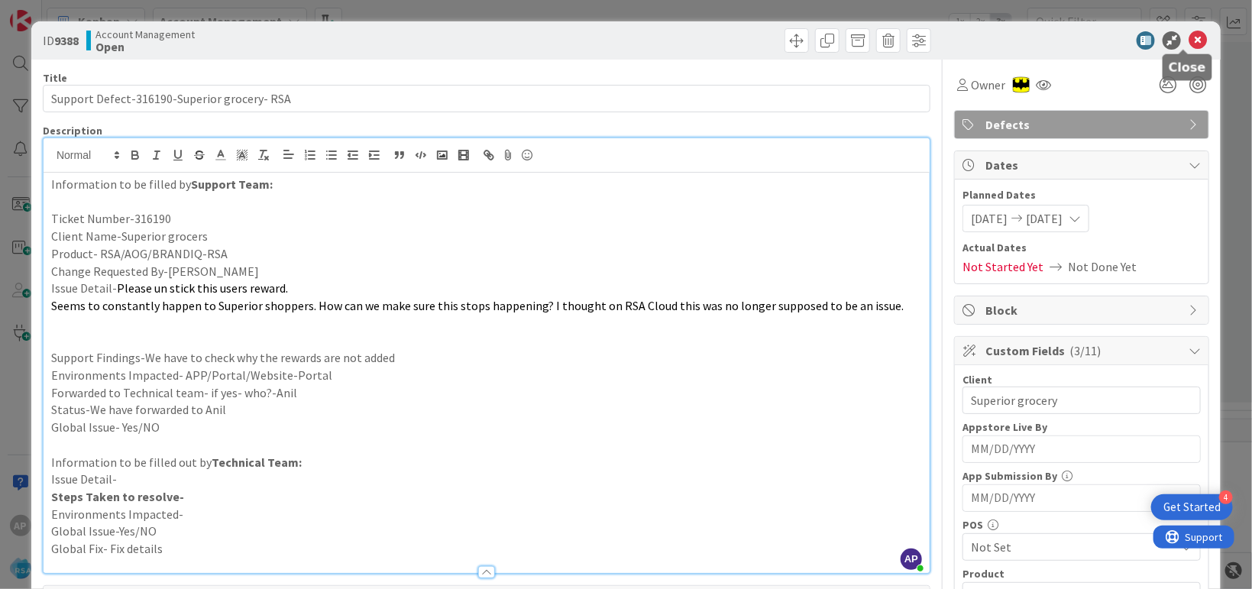
click at [1188, 46] on icon at bounding box center [1197, 40] width 18 height 18
